Goal: Transaction & Acquisition: Purchase product/service

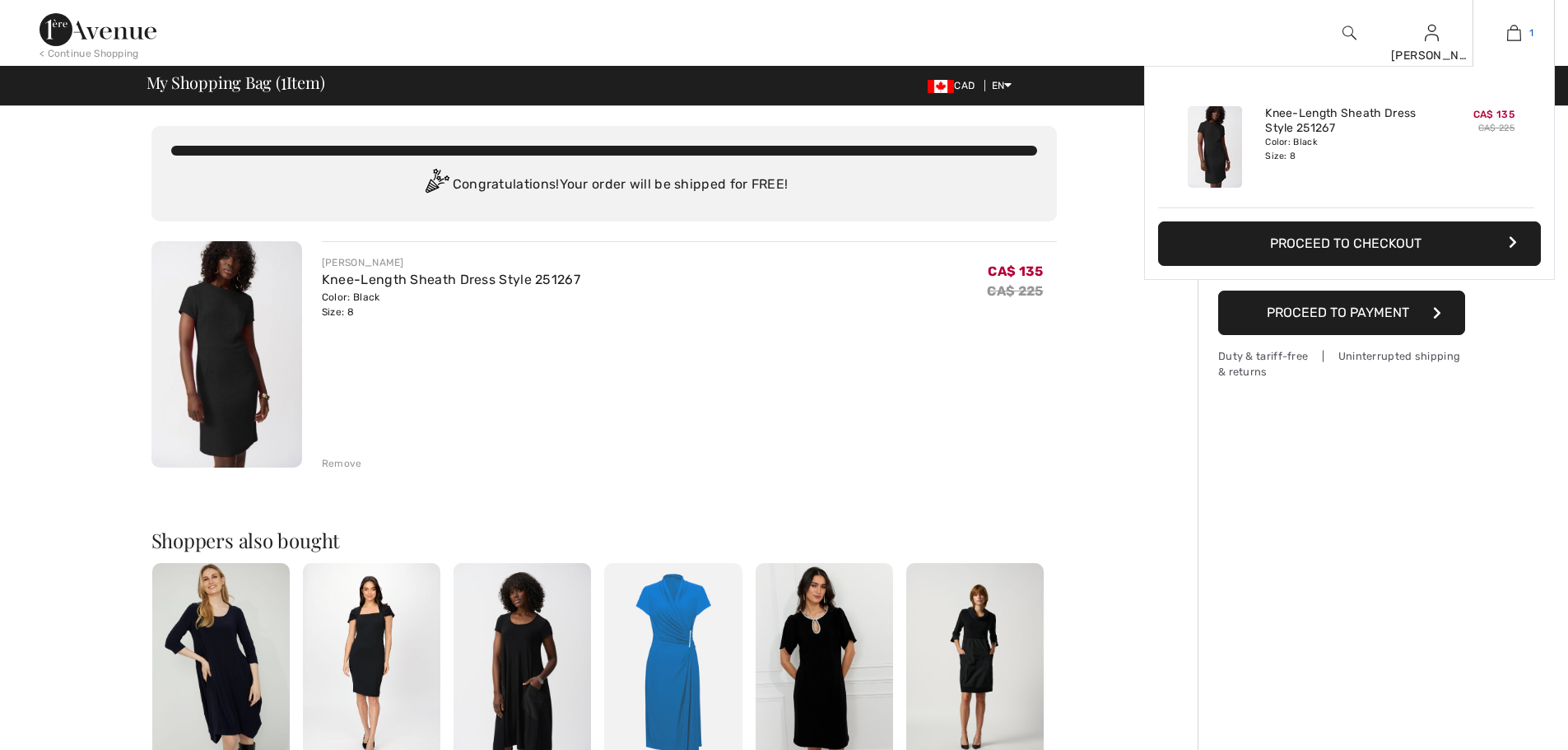
click at [1513, 32] on img at bounding box center [1514, 33] width 14 height 20
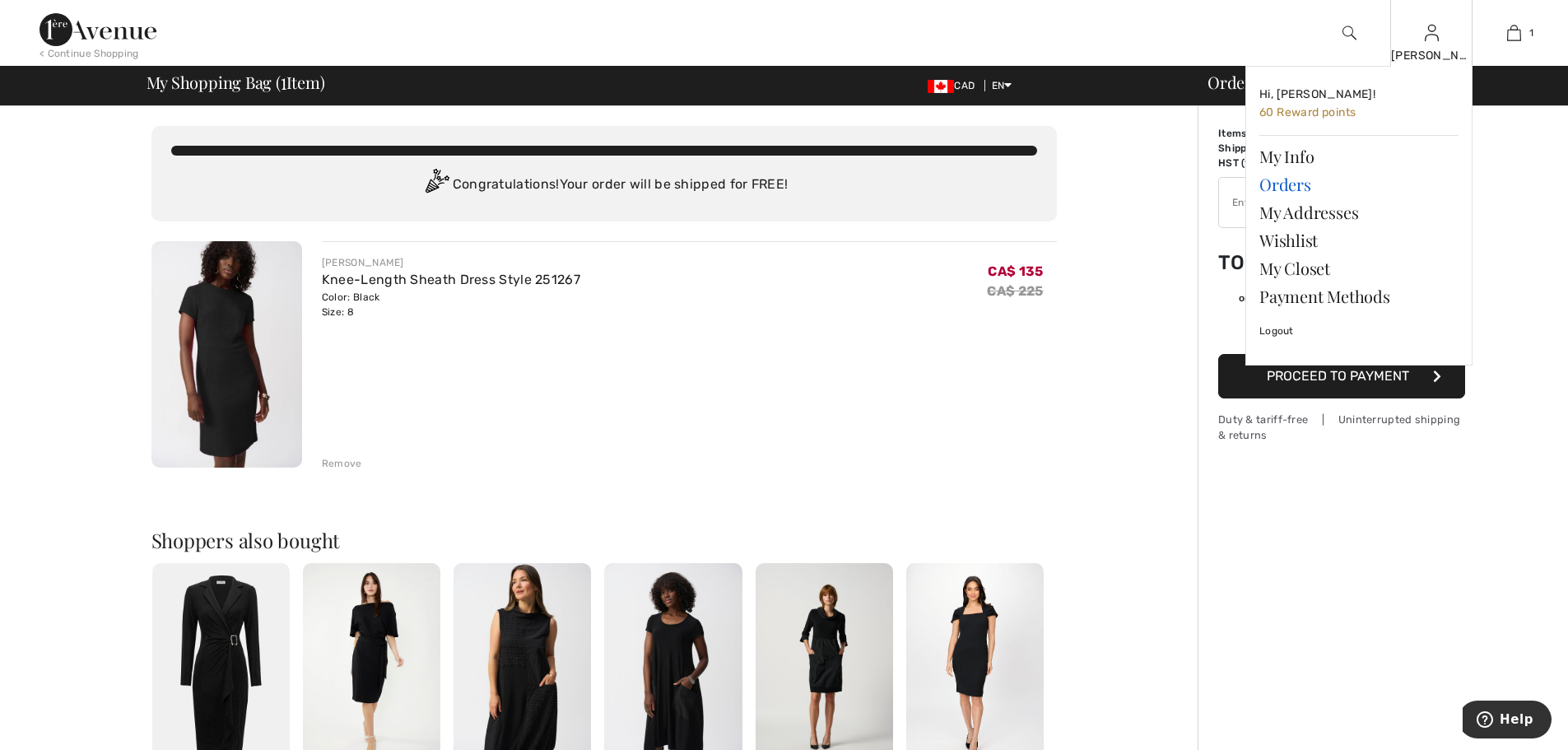
click at [1353, 180] on link "Orders" at bounding box center [1359, 184] width 200 height 28
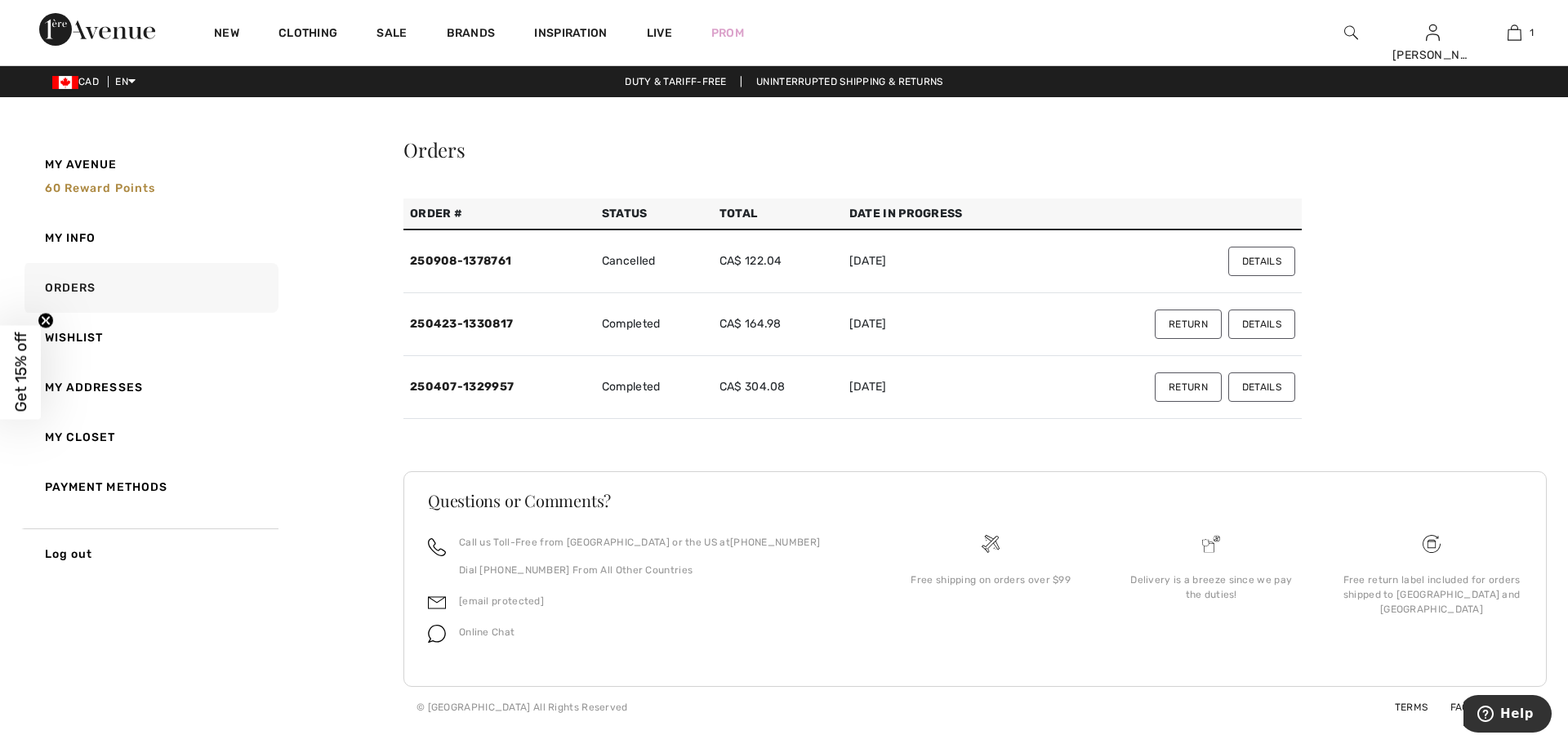
click at [1264, 327] on button "Details" at bounding box center [1261, 324] width 67 height 29
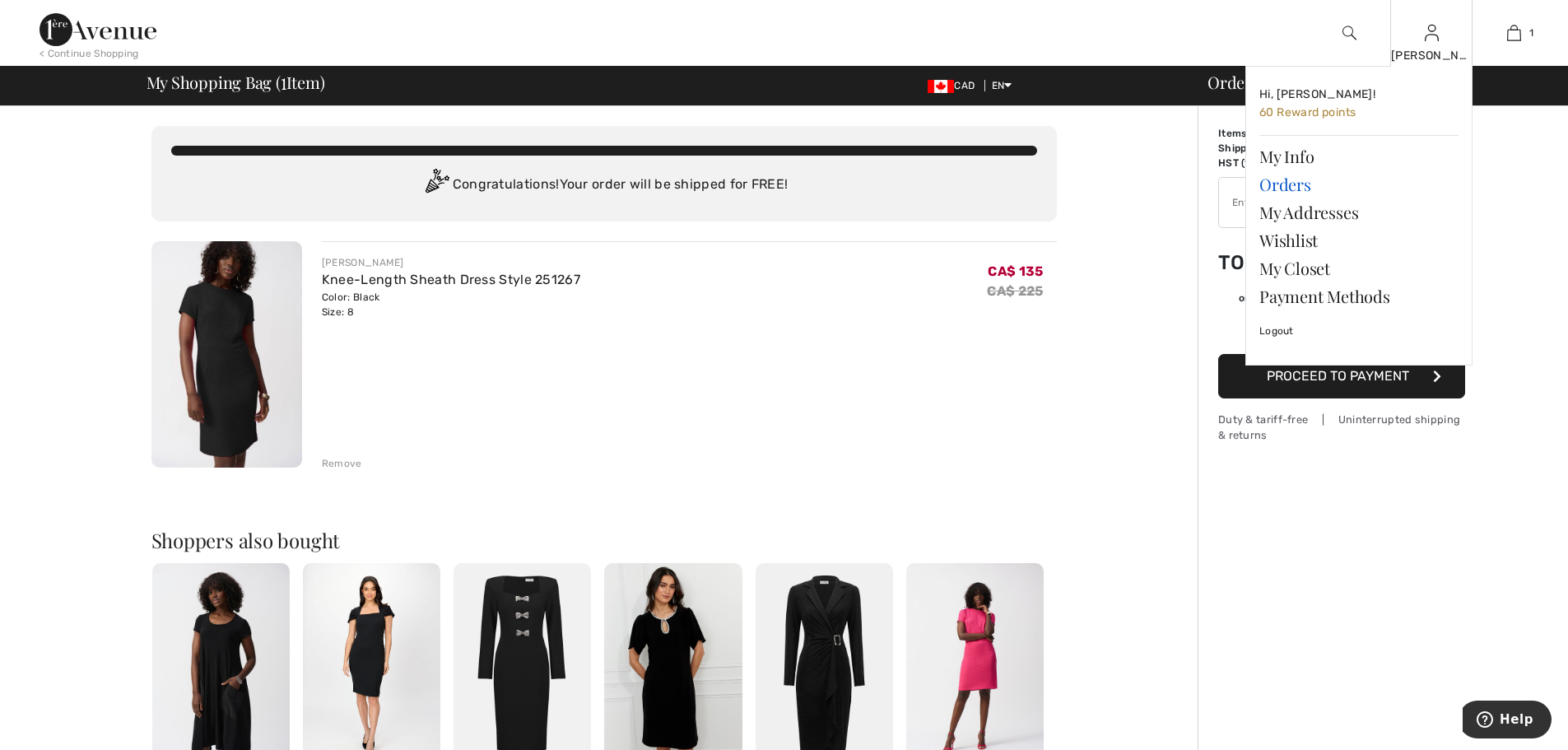
click at [1368, 191] on link "Orders" at bounding box center [1359, 184] width 200 height 28
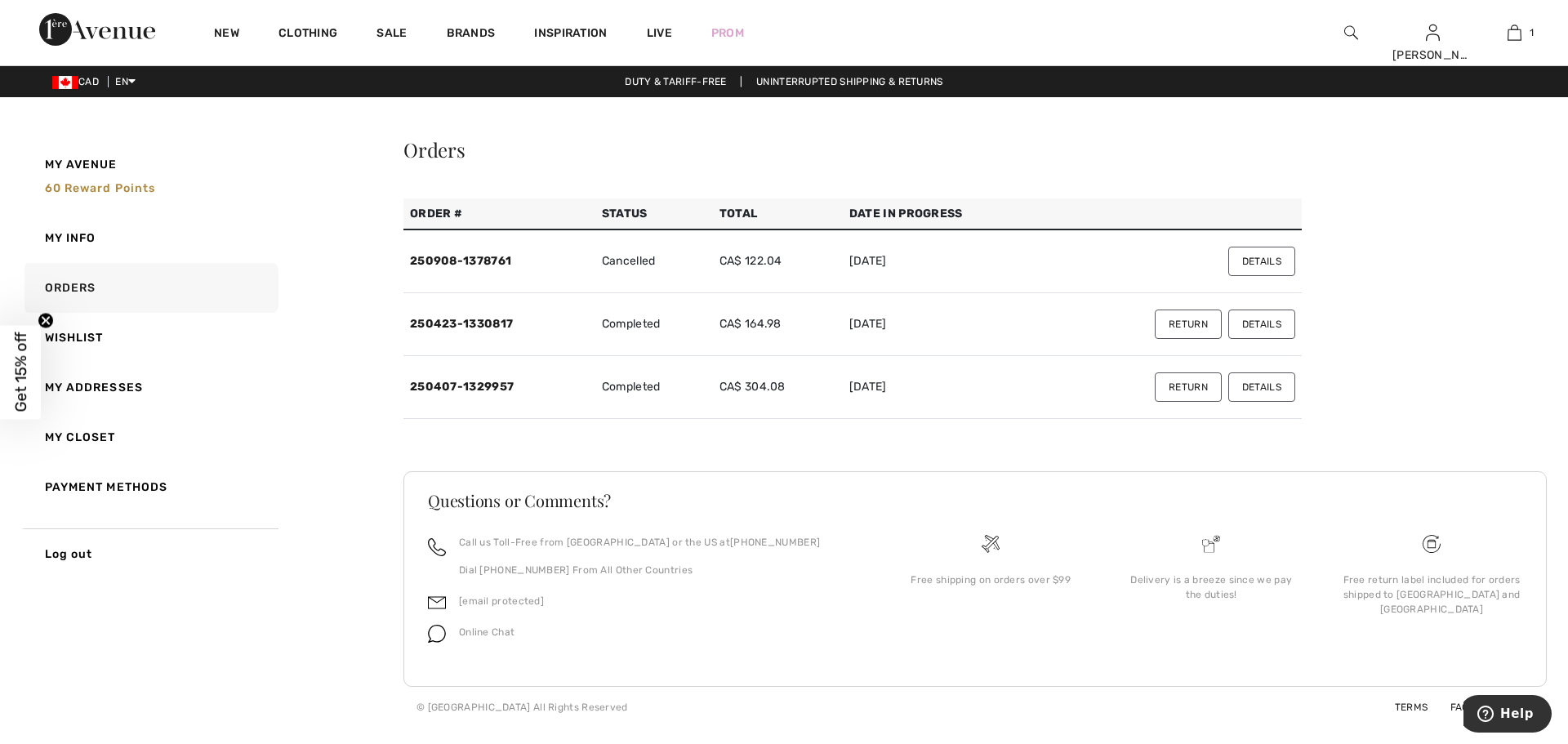
click at [1261, 389] on button "Details" at bounding box center [1261, 387] width 67 height 29
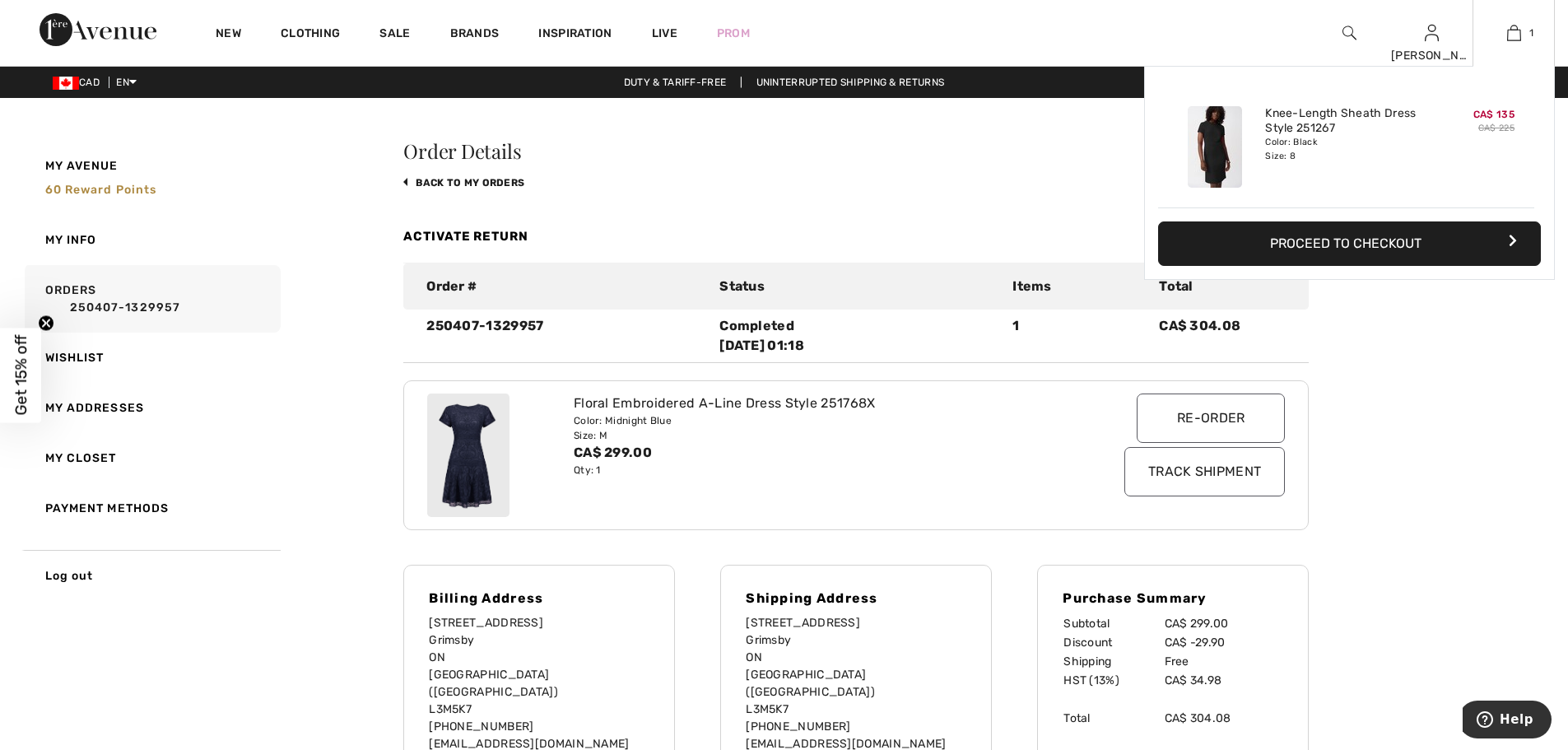
click at [1513, 22] on div "1 Added to Bag Joseph Ribkoff Knee-length Sheath Dress Style 251267 CA$ 135 CA$…" at bounding box center [1513, 32] width 82 height 66
click at [1403, 228] on button "Proceed to Checkout" at bounding box center [1349, 243] width 382 height 44
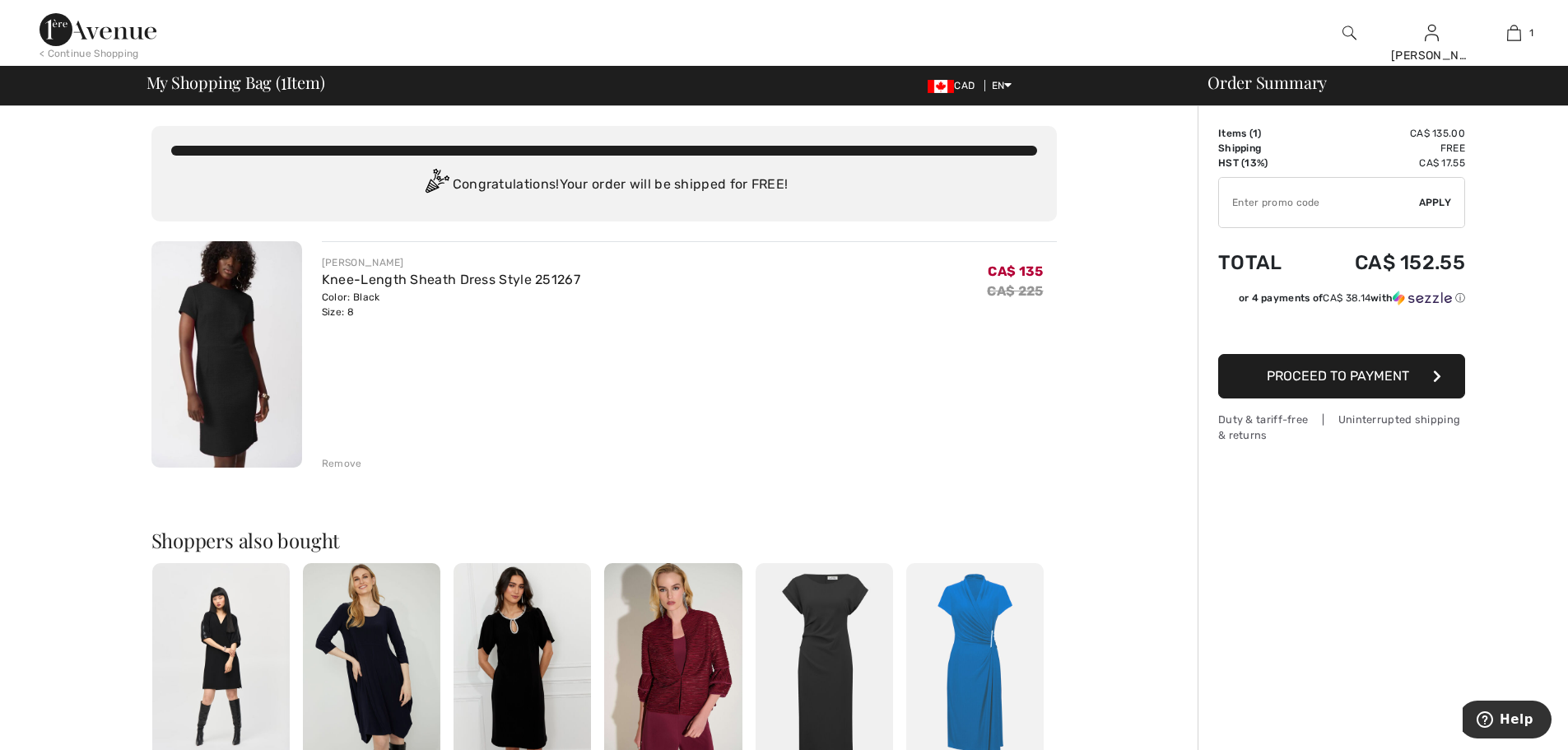
click at [1378, 377] on span "Proceed to Payment" at bounding box center [1338, 375] width 143 height 16
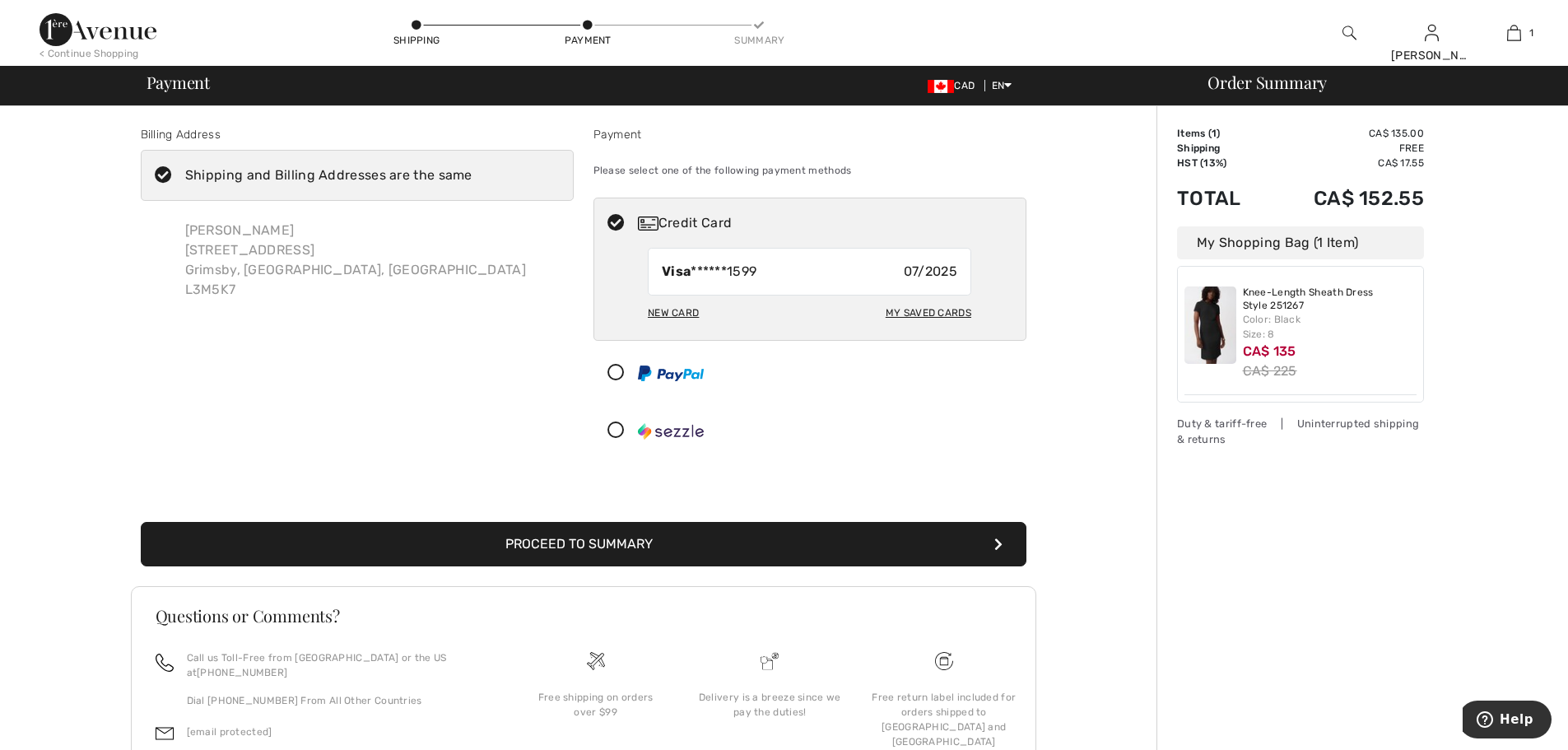
click at [709, 544] on button "Proceed to Summary" at bounding box center [583, 543] width 885 height 44
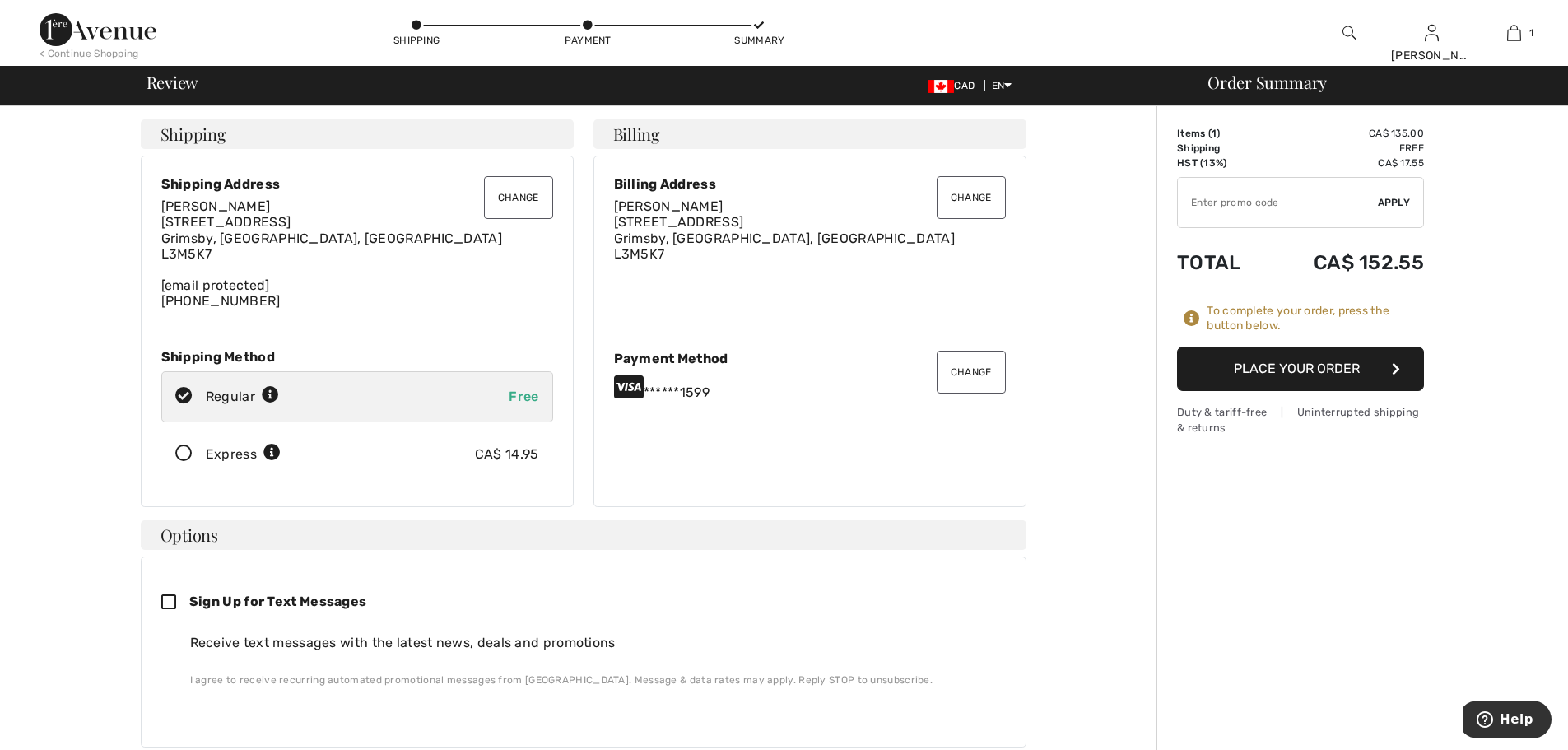
click at [1347, 375] on button "Place Your Order" at bounding box center [1300, 368] width 246 height 44
